Goal: Navigation & Orientation: Find specific page/section

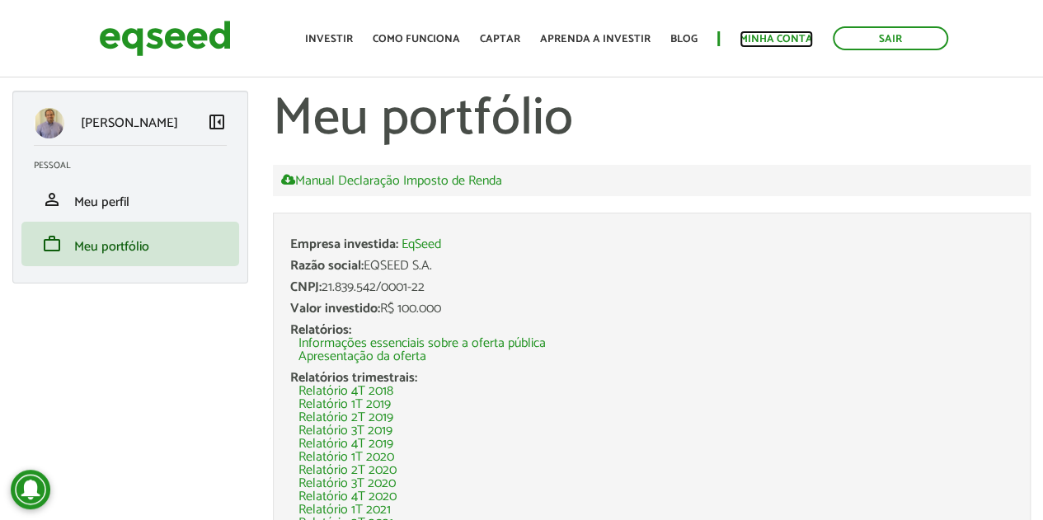
click at [778, 35] on link "Minha conta" at bounding box center [775, 39] width 73 height 11
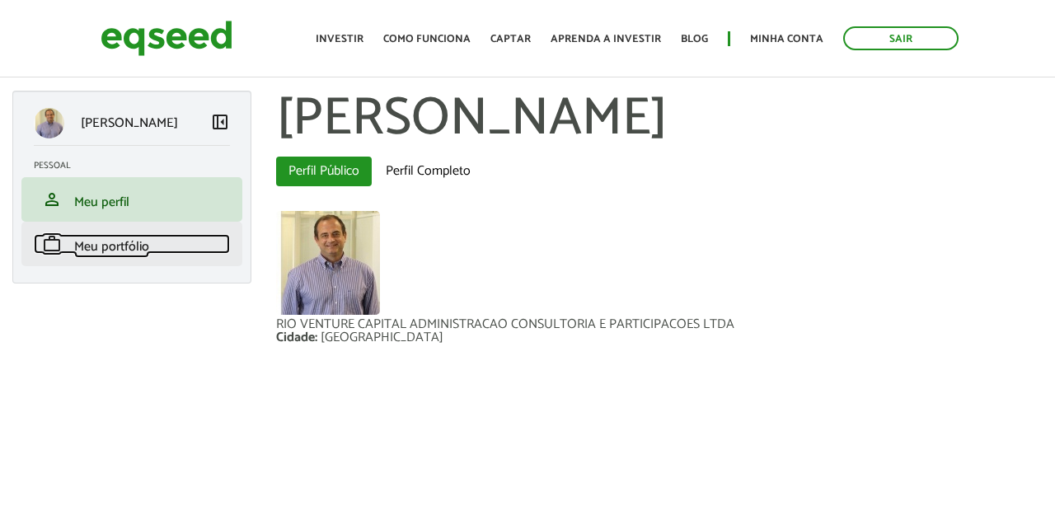
click at [99, 239] on span "Meu portfólio" at bounding box center [111, 247] width 75 height 22
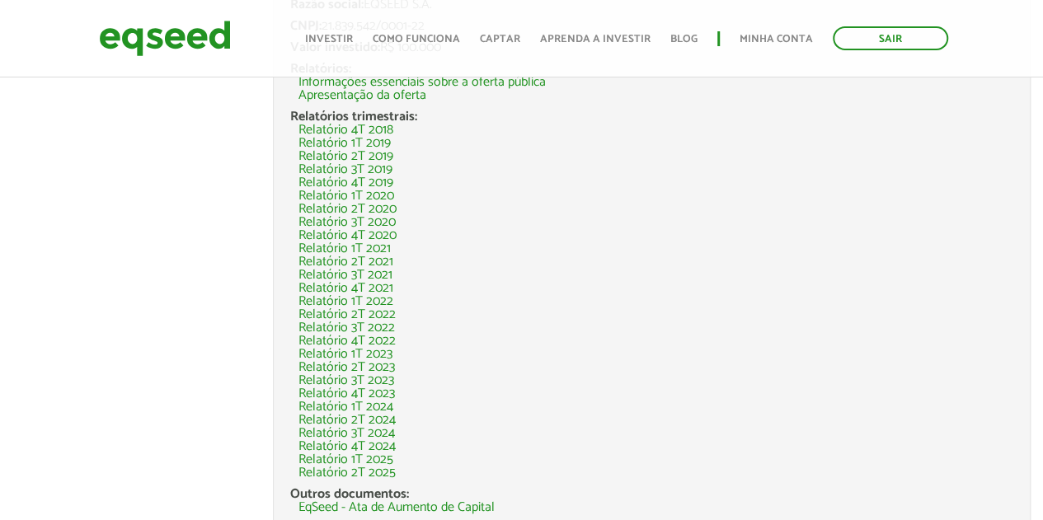
scroll to position [951, 0]
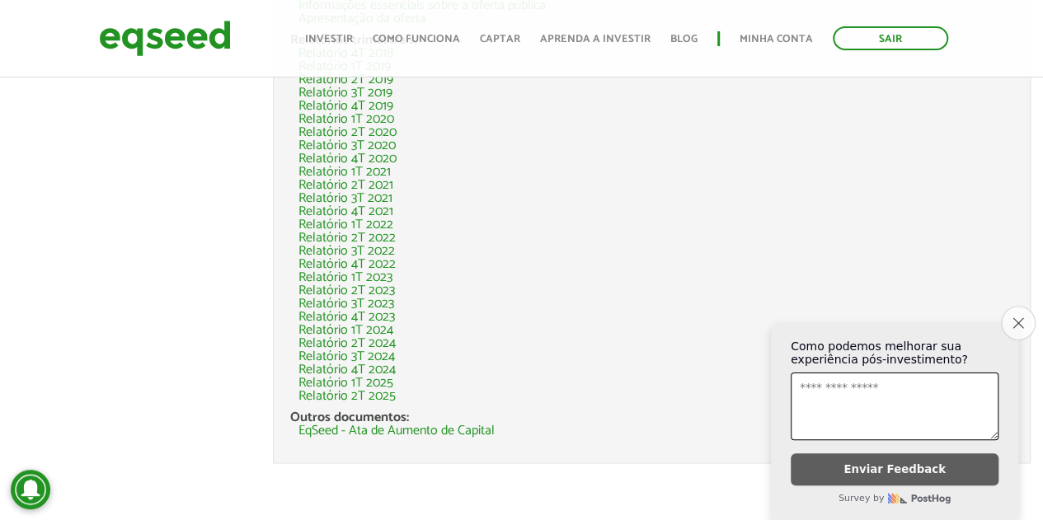
click at [1015, 317] on icon "Close survey" at bounding box center [1017, 322] width 11 height 11
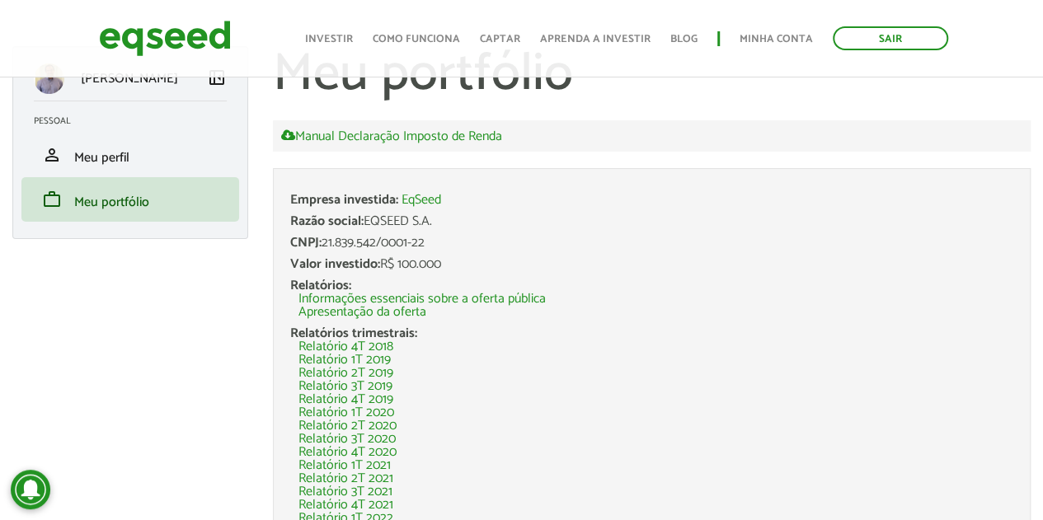
scroll to position [45, 0]
